Goal: Book appointment/travel/reservation

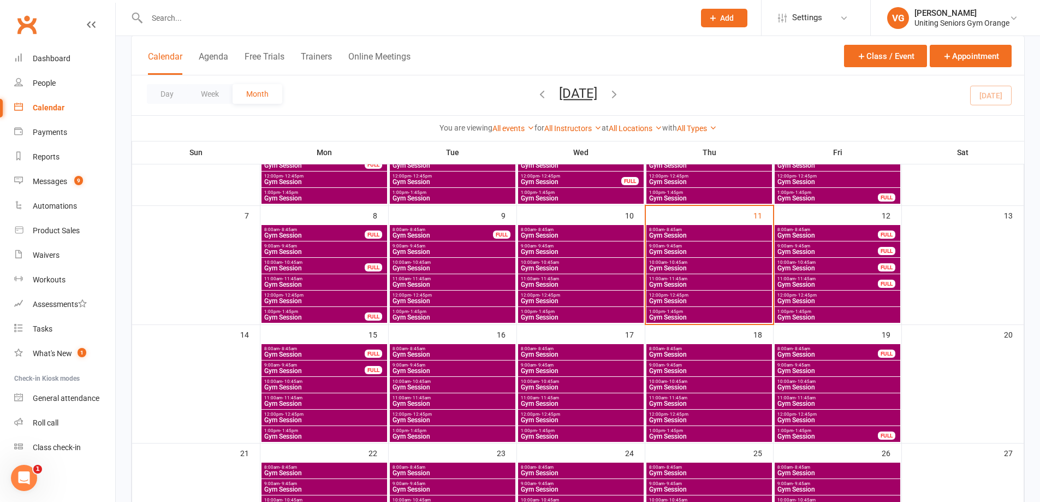
scroll to position [164, 0]
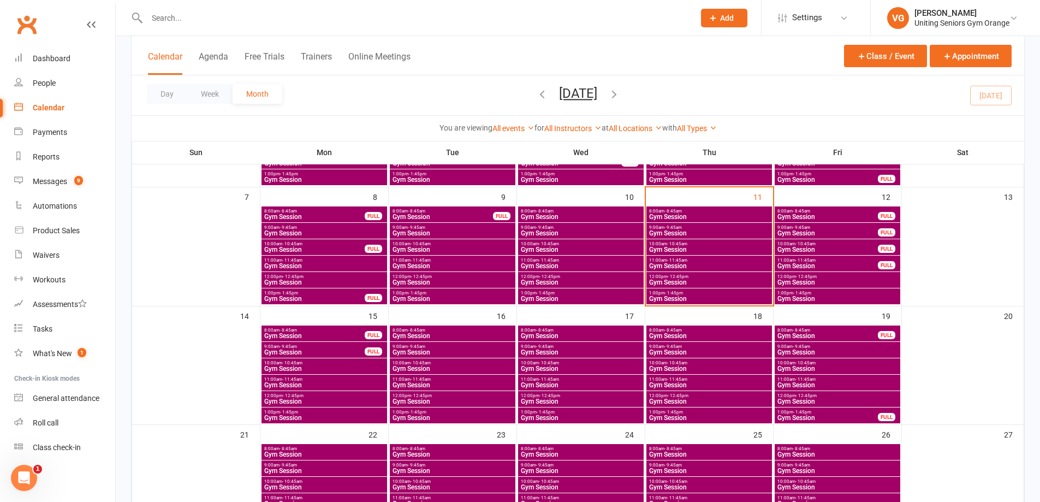
click at [701, 349] on span "Gym Session" at bounding box center [708, 352] width 121 height 7
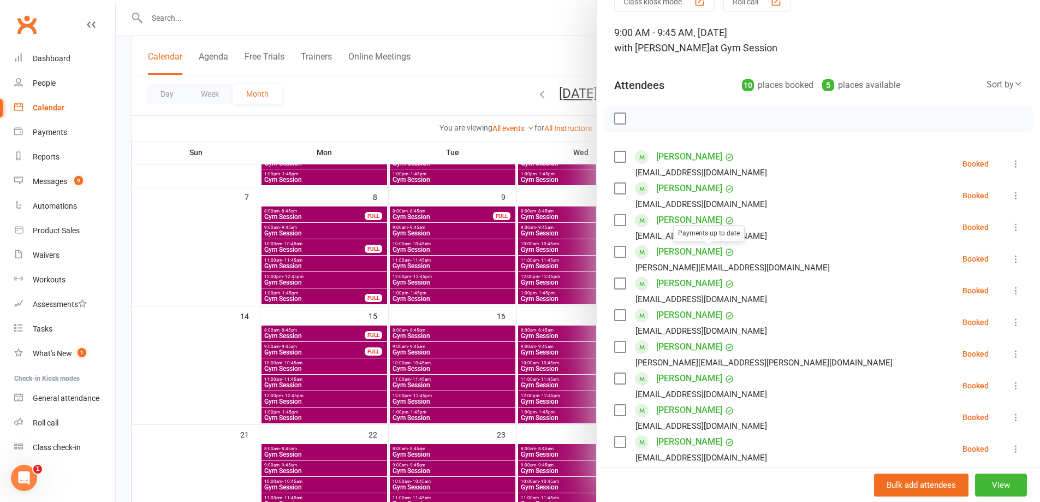
scroll to position [248, 0]
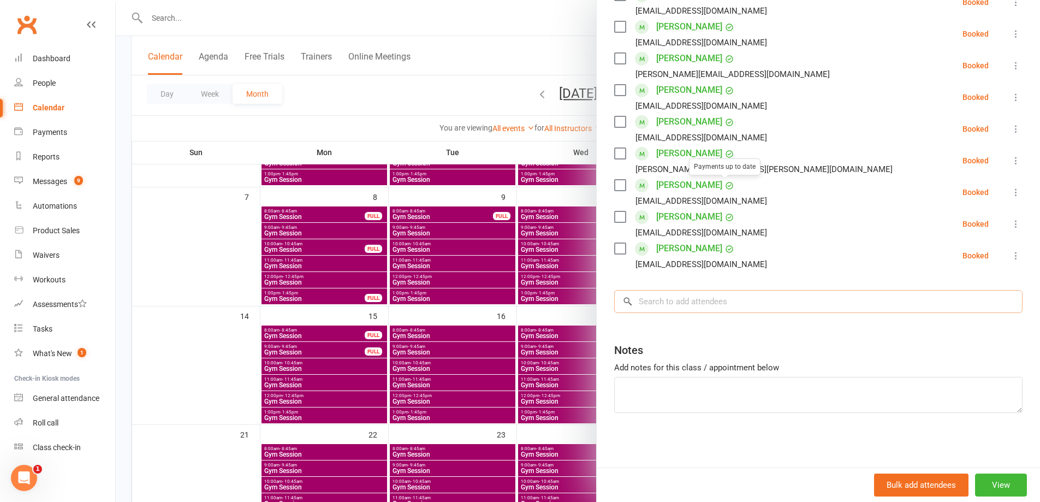
click at [677, 306] on input "search" at bounding box center [818, 301] width 408 height 23
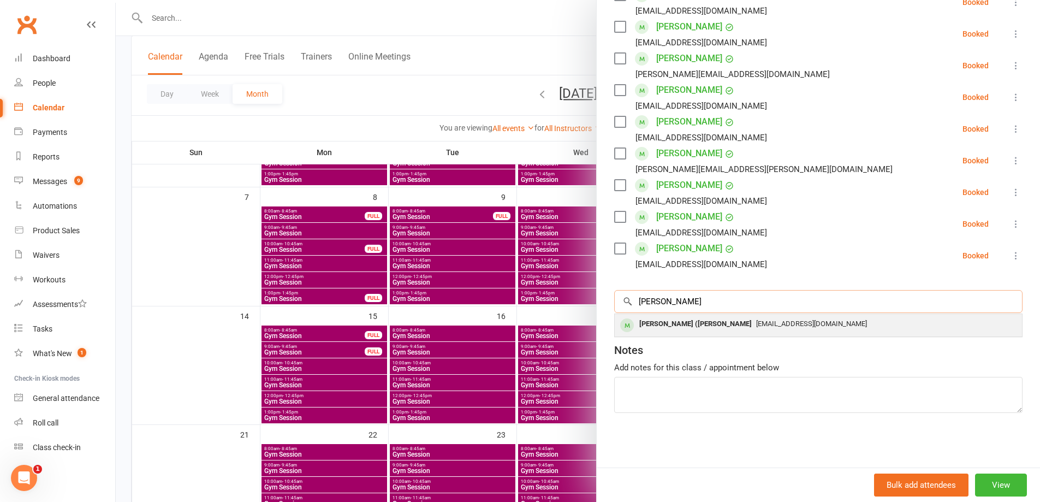
type input "[PERSON_NAME]"
click at [701, 321] on div "[PERSON_NAME] ([PERSON_NAME]" at bounding box center [695, 324] width 121 height 16
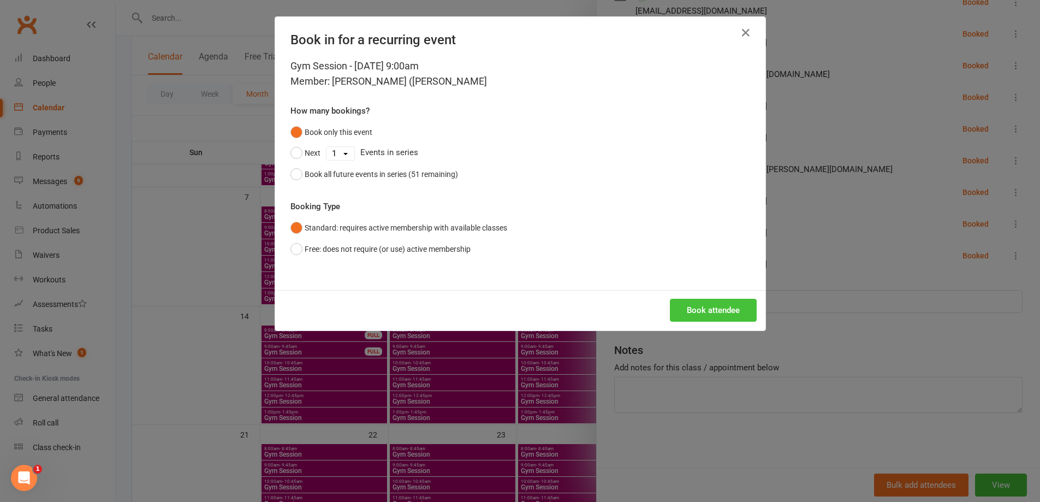
click at [709, 314] on button "Book attendee" at bounding box center [713, 310] width 87 height 23
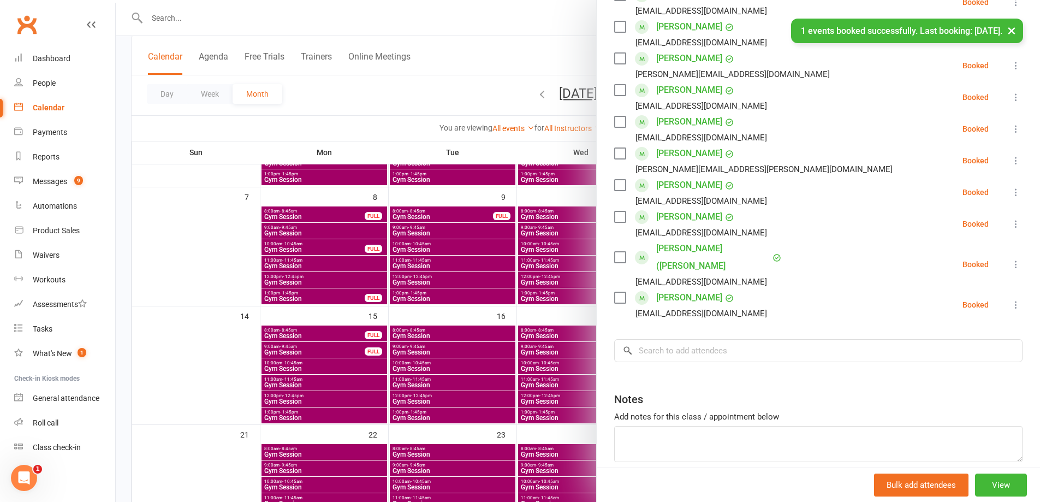
click at [518, 318] on div at bounding box center [578, 251] width 924 height 502
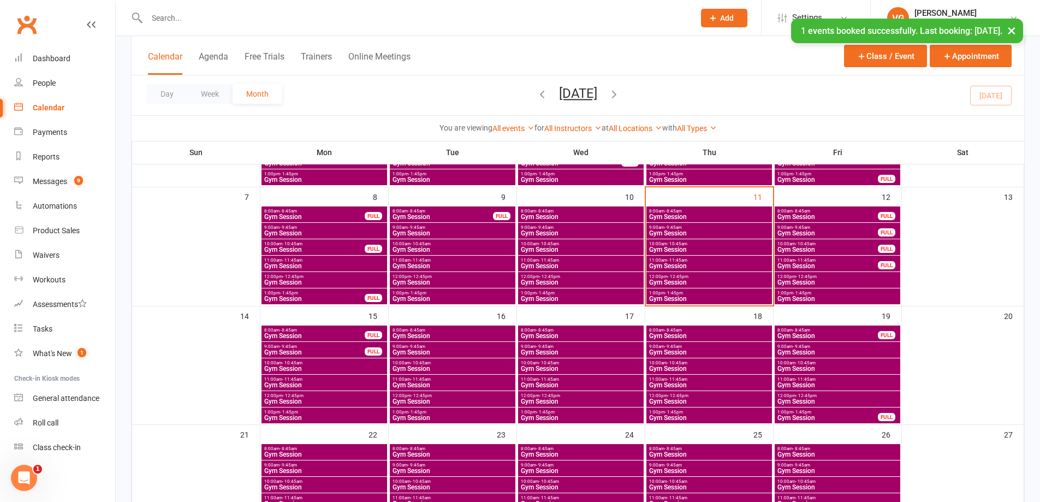
click at [562, 349] on span "Gym Session" at bounding box center [580, 352] width 121 height 7
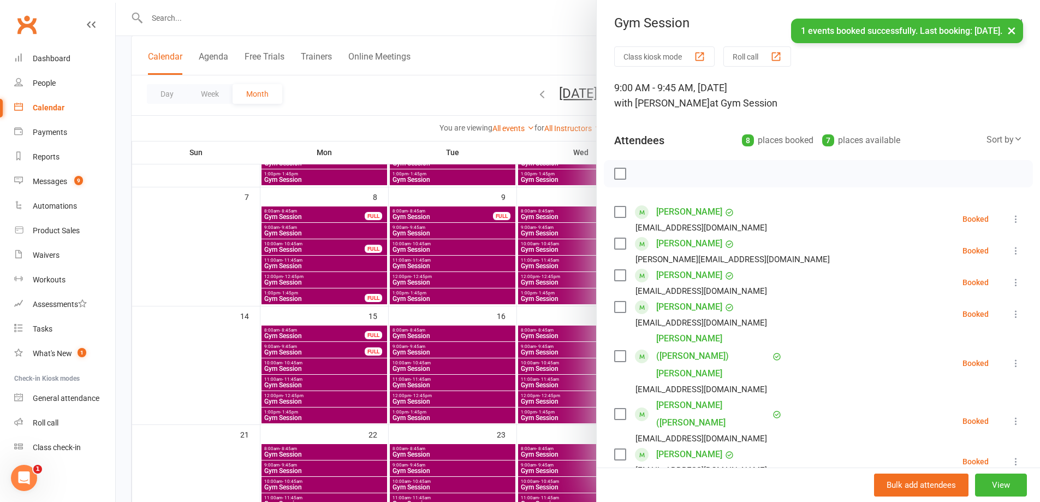
drag, startPoint x: 624, startPoint y: 244, endPoint x: 618, endPoint y: 245, distance: 6.1
click at [623, 244] on div "[PERSON_NAME] [PERSON_NAME][EMAIL_ADDRESS][DOMAIN_NAME]" at bounding box center [724, 251] width 220 height 32
click at [616, 245] on label at bounding box center [619, 243] width 11 height 11
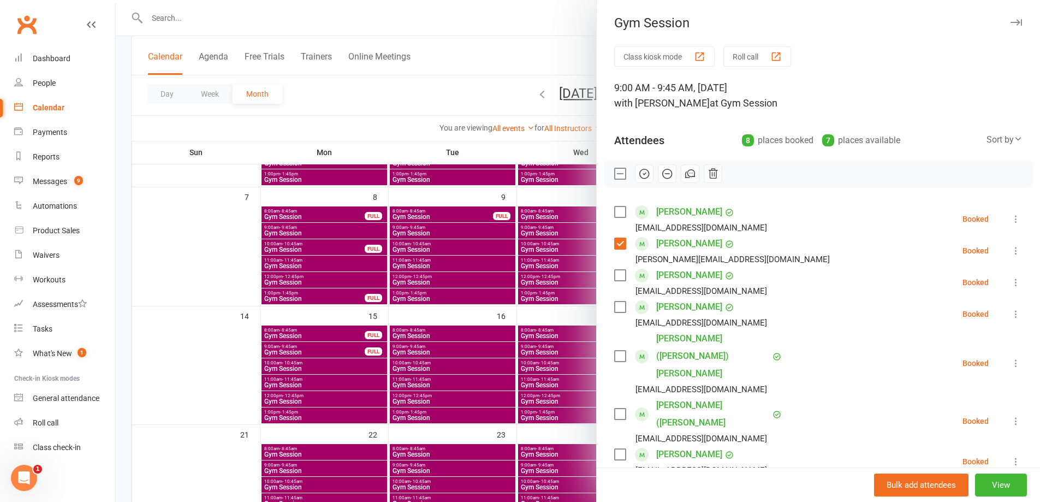
click at [711, 174] on icon "button" at bounding box center [713, 174] width 12 height 12
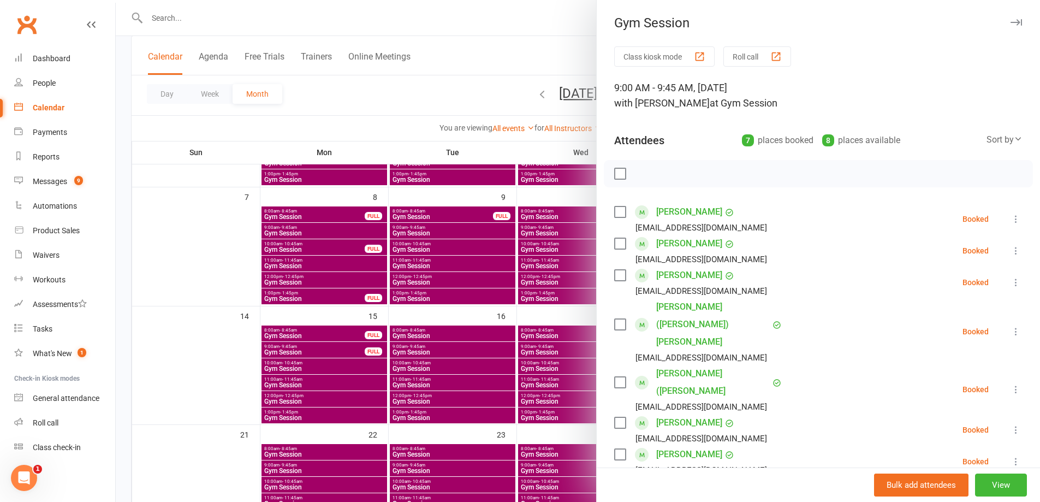
click at [518, 360] on div at bounding box center [578, 251] width 924 height 502
